Goal: Task Accomplishment & Management: Manage account settings

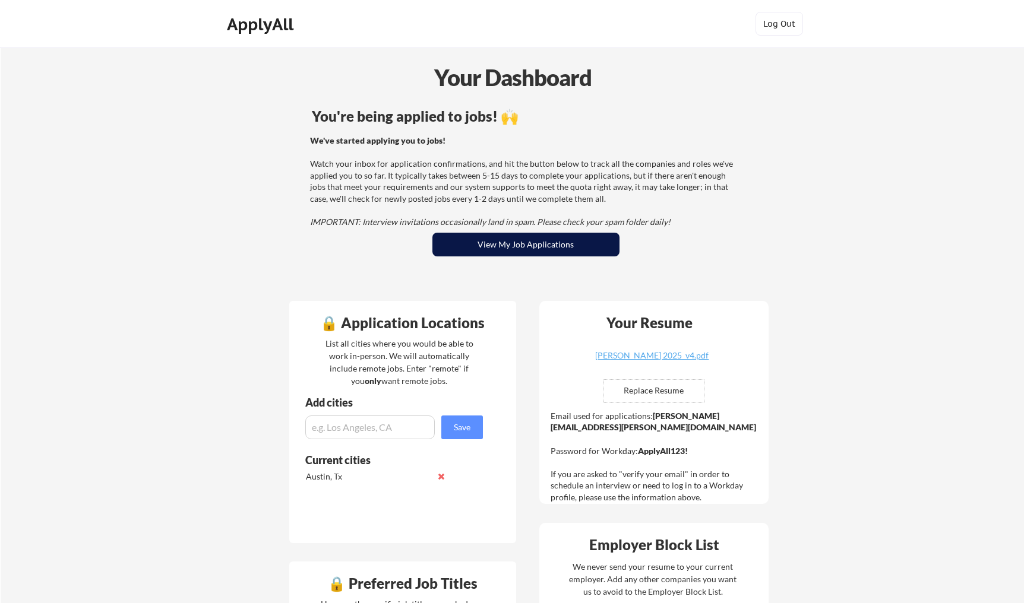
click at [529, 236] on button "View My Job Applications" at bounding box center [525, 245] width 187 height 24
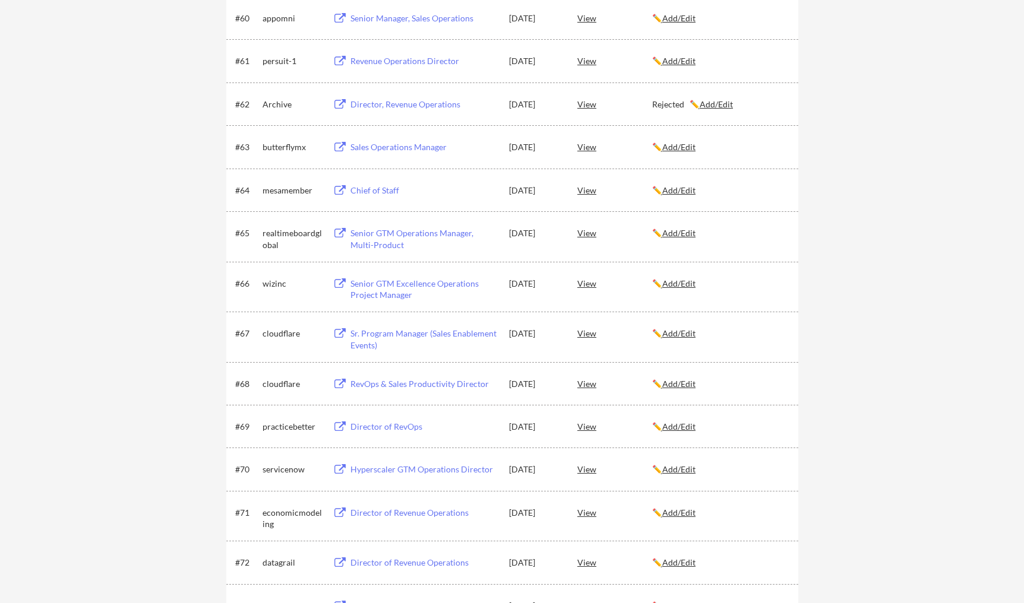
scroll to position [3088, 0]
click at [688, 423] on u "Add/Edit" at bounding box center [678, 426] width 33 height 10
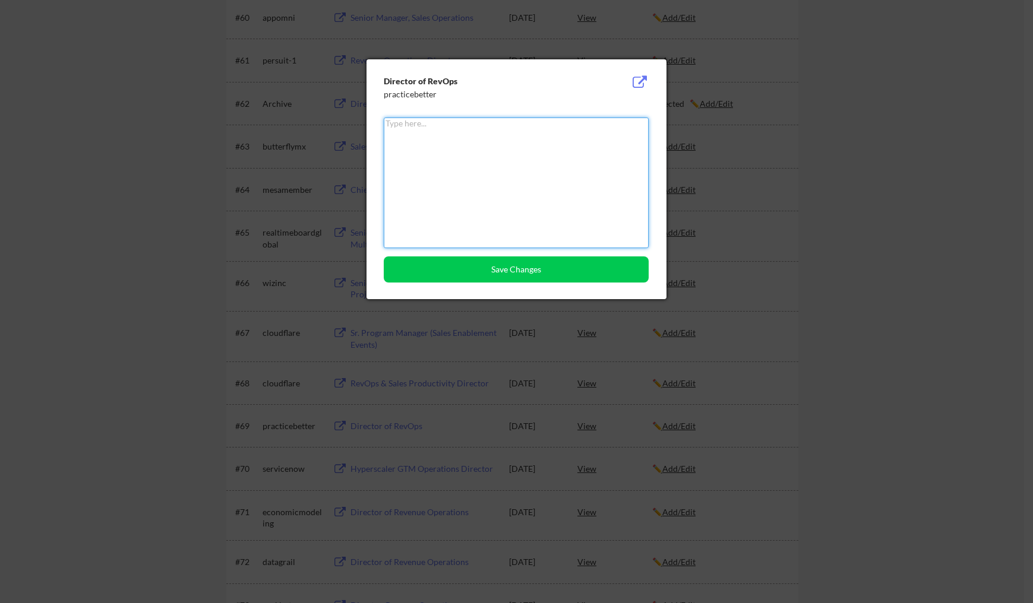
click at [490, 150] on textarea at bounding box center [516, 183] width 265 height 131
type textarea "Rejected - 9/4"
click at [513, 277] on button "Save Changes" at bounding box center [516, 270] width 265 height 26
